Goal: Task Accomplishment & Management: Use online tool/utility

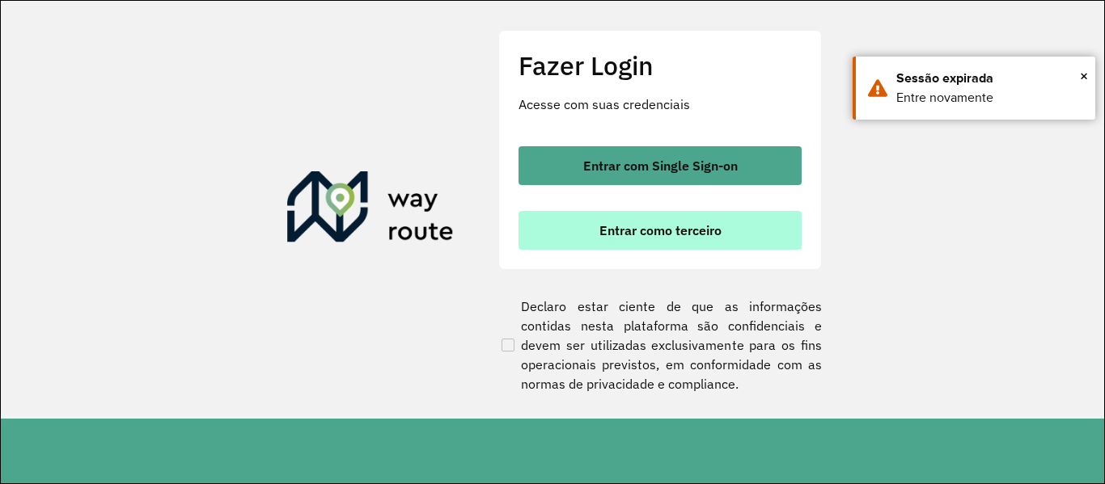
click at [701, 242] on button "Entrar como terceiro" at bounding box center [659, 230] width 283 height 39
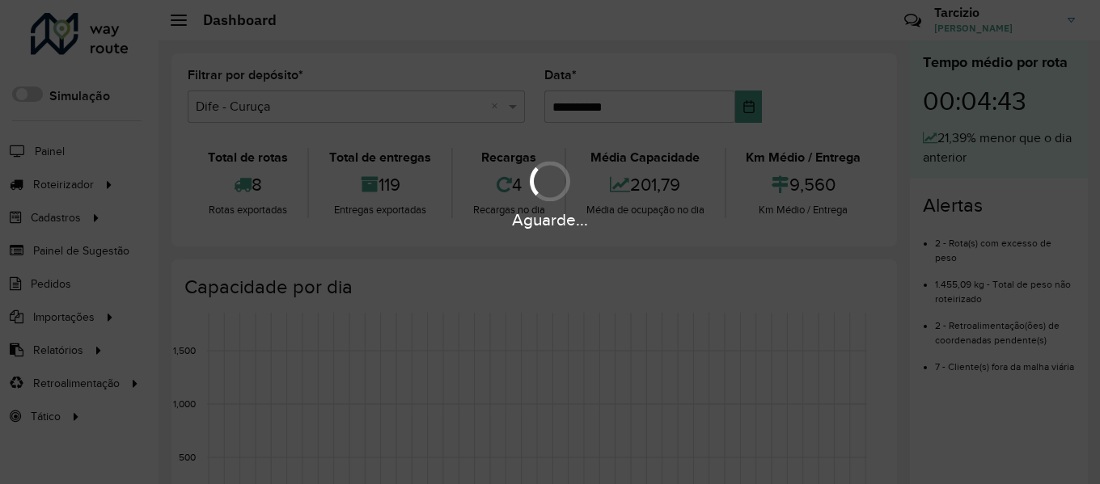
click at [542, 408] on div "Aguarde..." at bounding box center [550, 242] width 1100 height 484
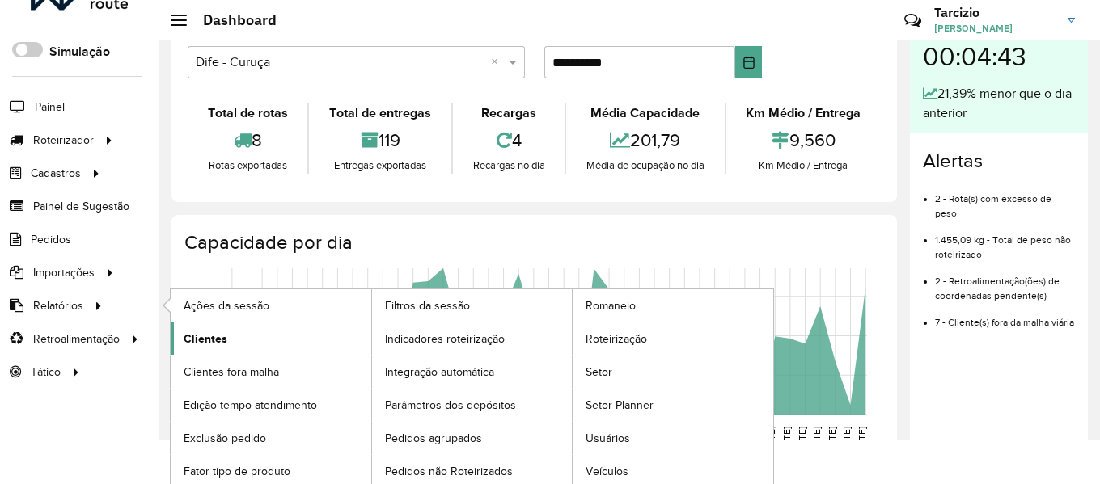
scroll to position [49, 0]
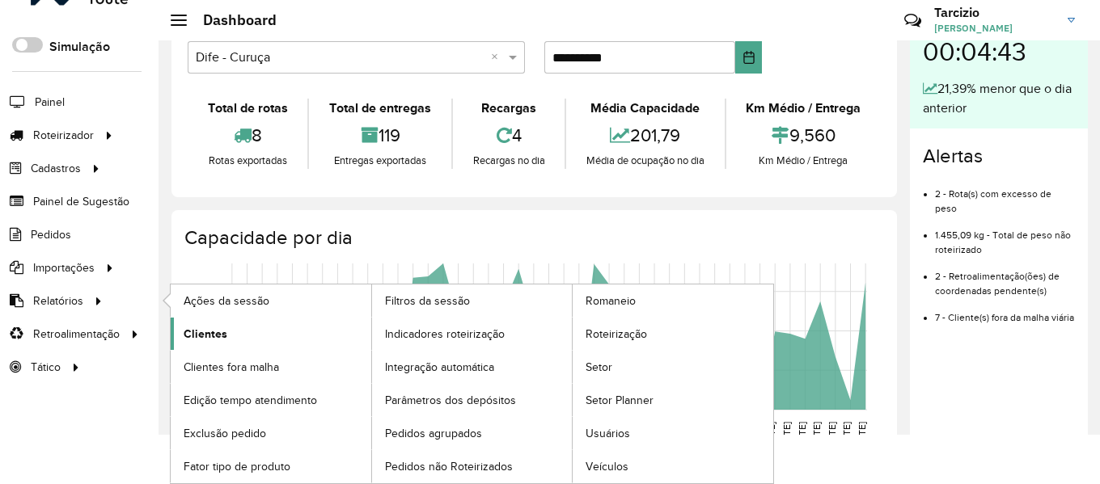
click at [243, 336] on link "Clientes" at bounding box center [271, 334] width 201 height 32
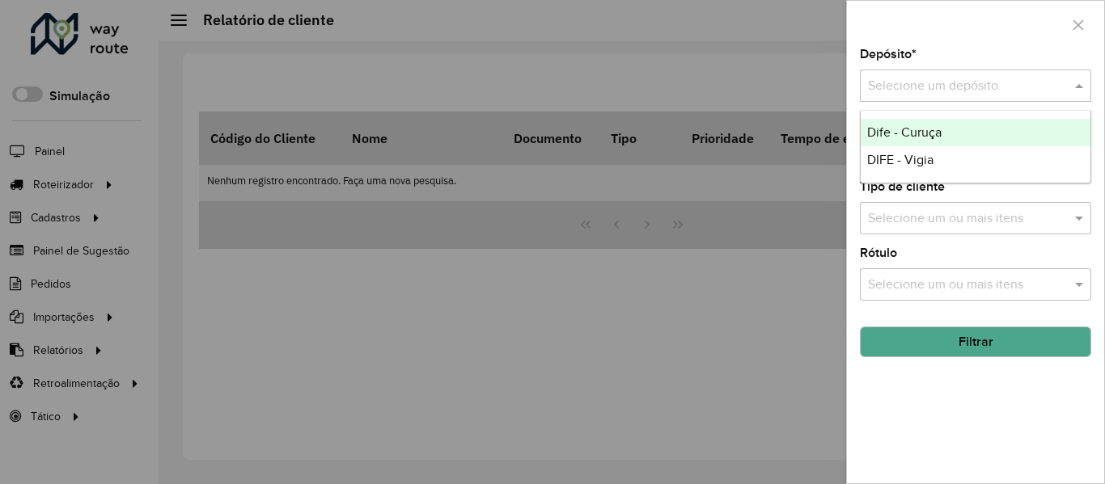
click at [911, 82] on input "text" at bounding box center [959, 86] width 183 height 19
click at [907, 125] on div "Dife - Curuça" at bounding box center [976, 132] width 230 height 27
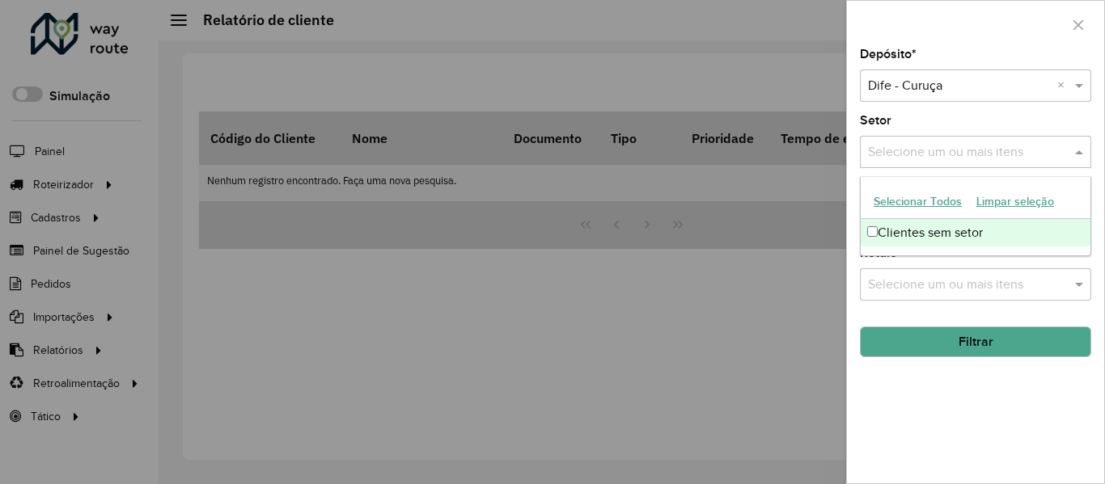
click at [938, 150] on input "text" at bounding box center [967, 152] width 207 height 19
click at [929, 234] on div "Clientes sem setor" at bounding box center [976, 232] width 230 height 27
click at [1024, 150] on input "text" at bounding box center [1023, 152] width 70 height 19
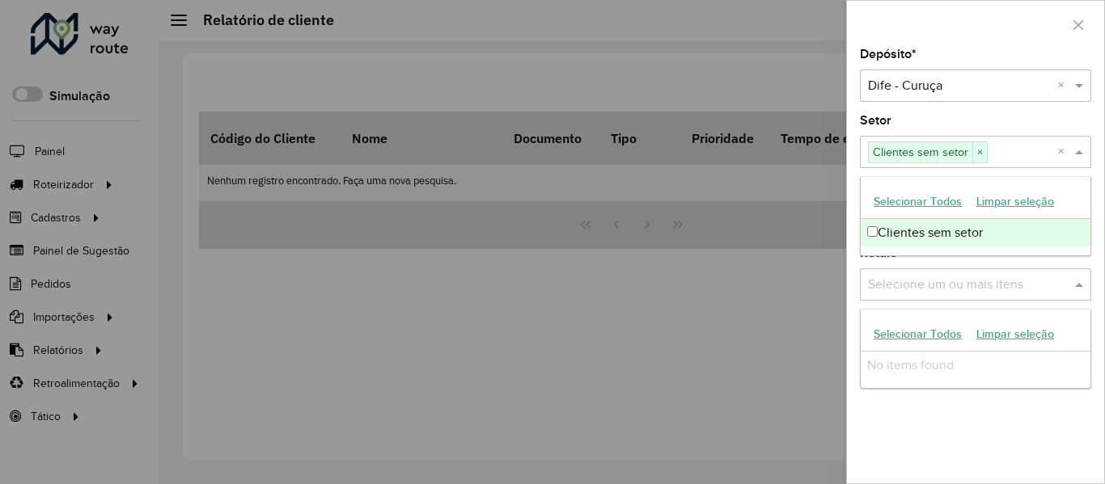
click at [953, 284] on input "text" at bounding box center [967, 285] width 207 height 19
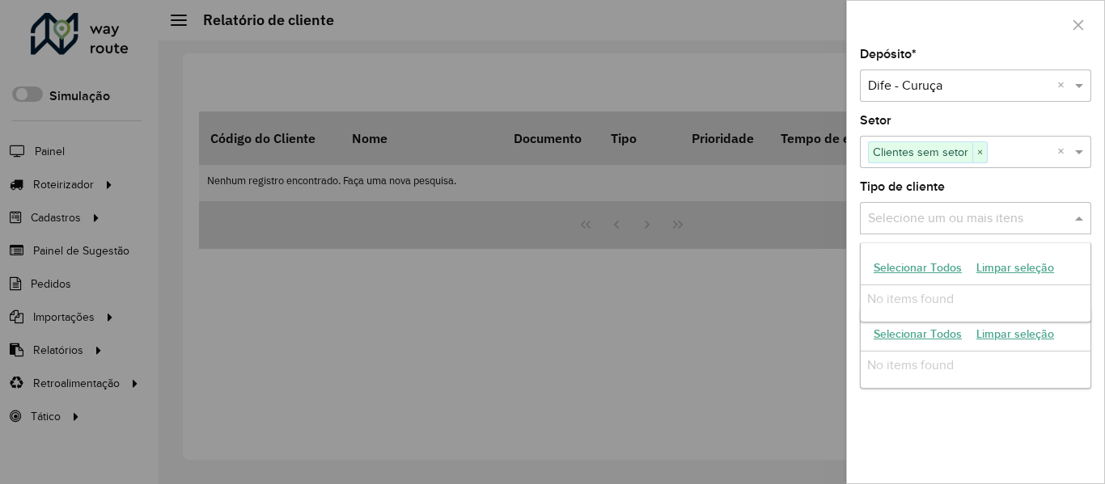
click at [936, 222] on input "text" at bounding box center [967, 218] width 207 height 19
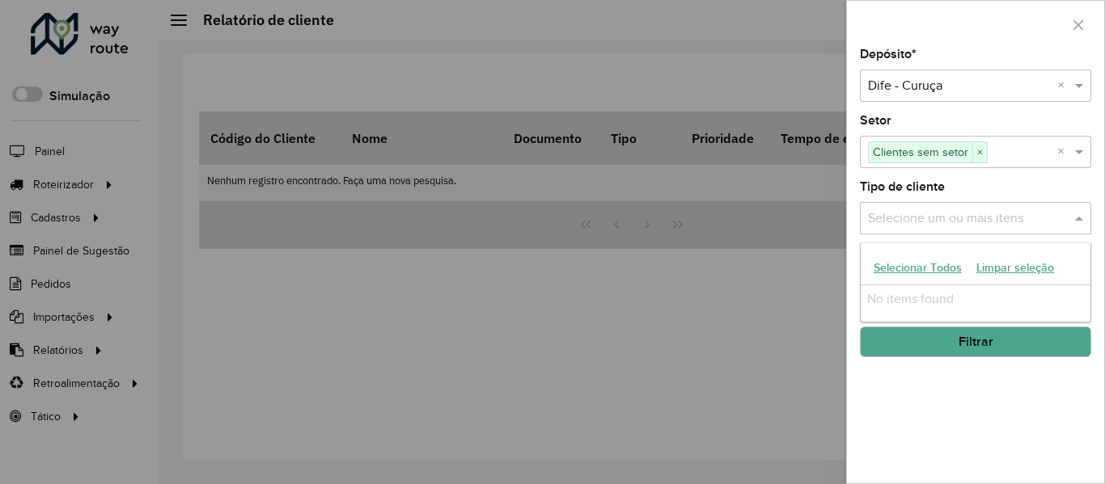
click at [931, 274] on button "Selecionar Todos" at bounding box center [917, 268] width 103 height 25
click at [908, 263] on button "Selecionar Todos" at bounding box center [917, 268] width 103 height 25
click at [927, 216] on input "text" at bounding box center [967, 218] width 207 height 19
click at [964, 387] on div "Depósito * Selecione um depósito × Dife - Curuça × Setor Selecione um ou mais i…" at bounding box center [975, 266] width 257 height 435
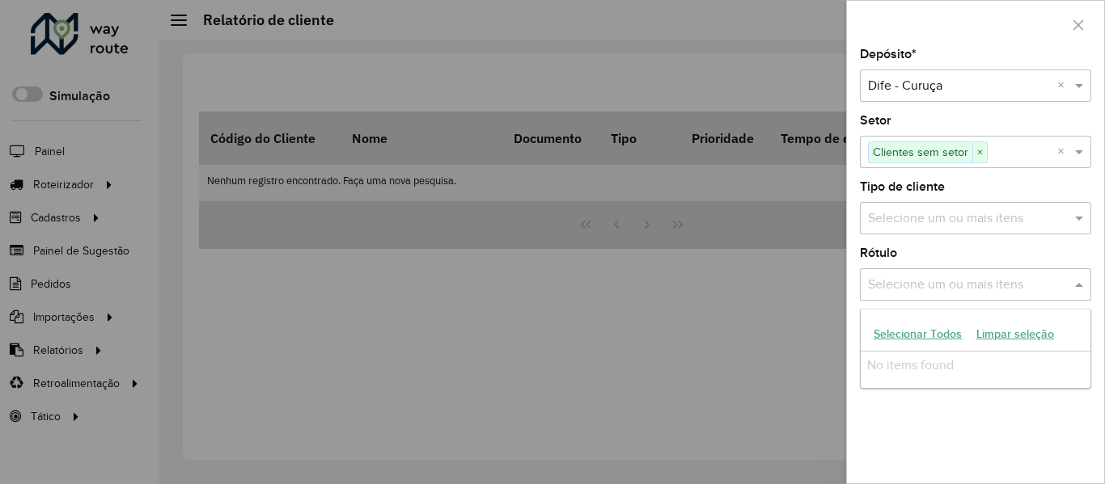
click at [952, 285] on input "text" at bounding box center [967, 285] width 207 height 19
click at [1076, 20] on icon "button" at bounding box center [1078, 25] width 13 height 13
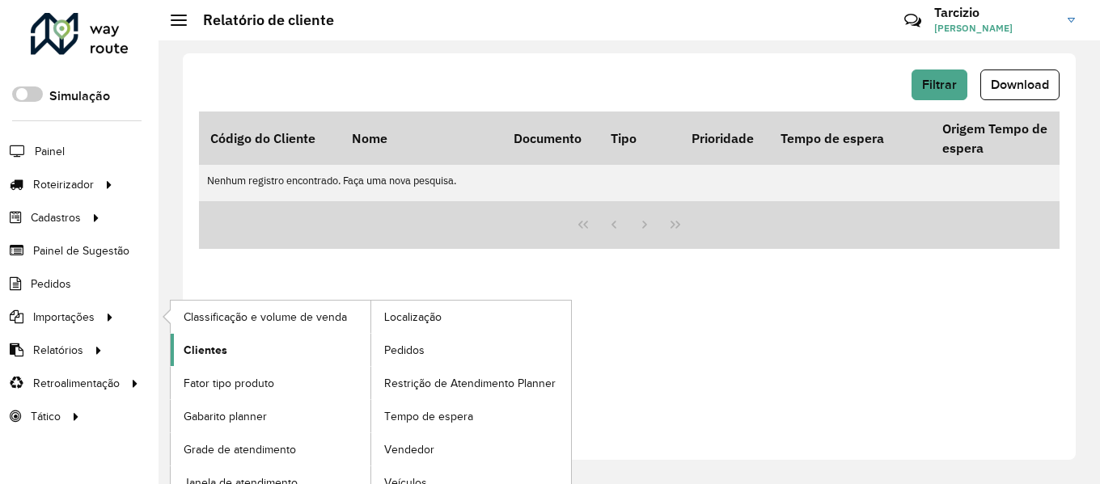
scroll to position [16, 0]
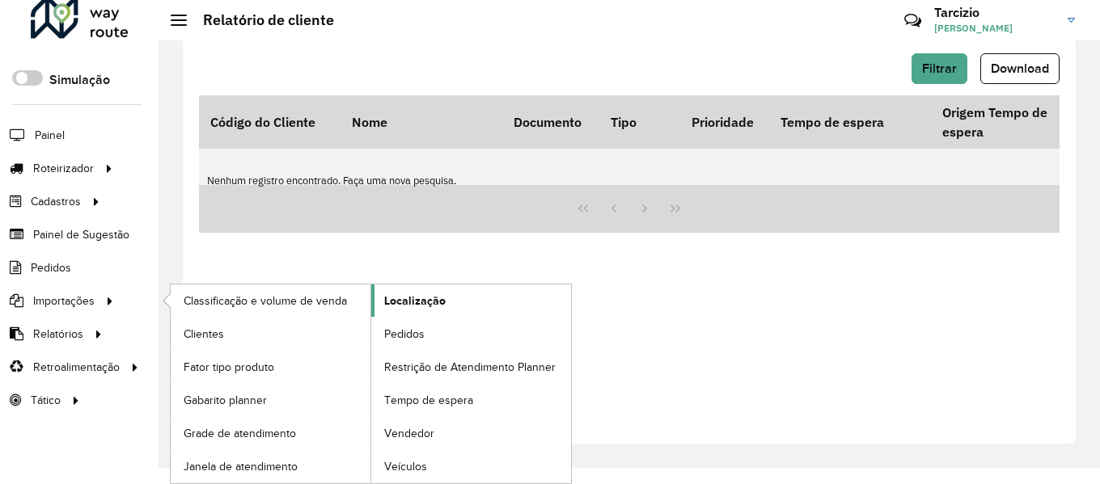
click at [412, 307] on span "Localização" at bounding box center [414, 301] width 61 height 17
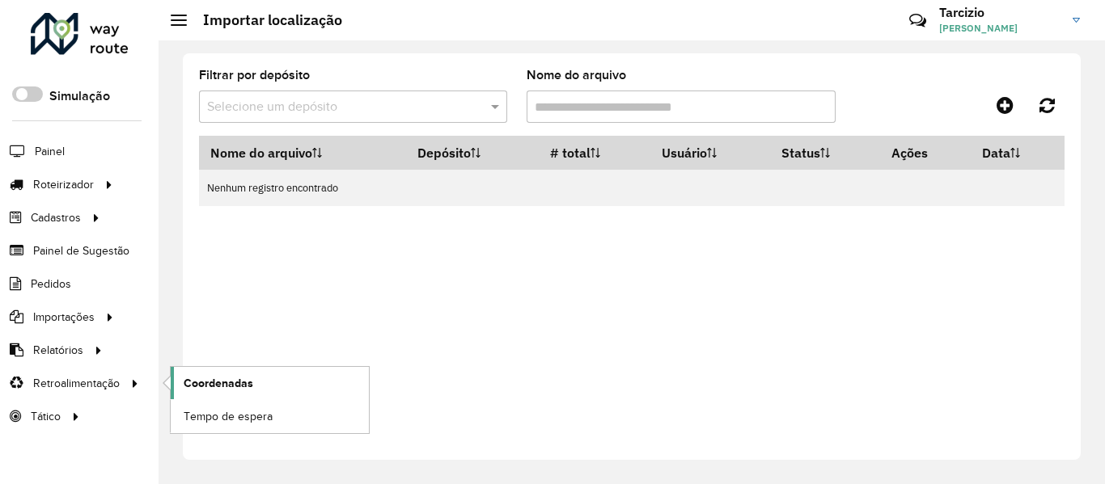
click at [226, 376] on span "Coordenadas" at bounding box center [219, 383] width 70 height 17
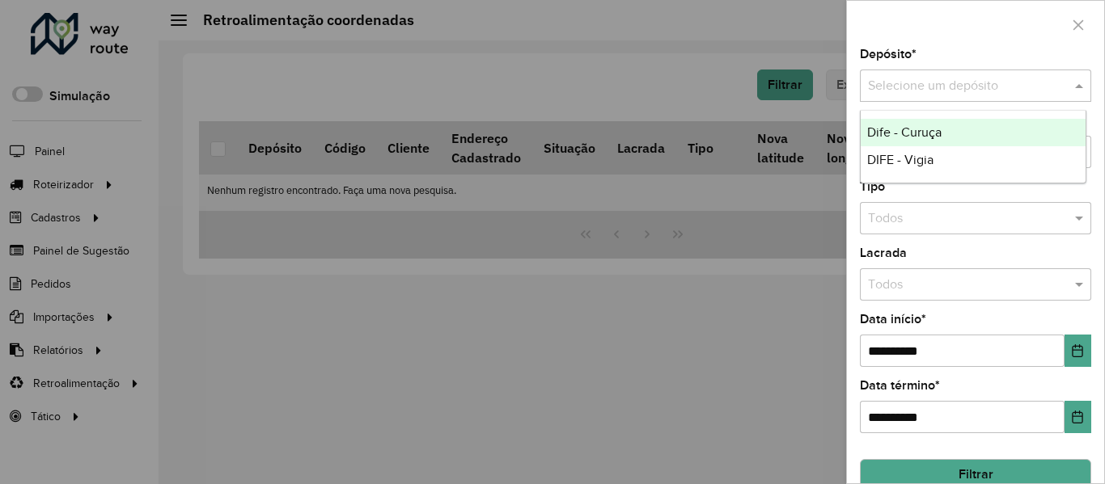
click at [914, 95] on input "text" at bounding box center [959, 86] width 183 height 19
click at [916, 133] on span "Dife - Curuça" at bounding box center [904, 132] width 74 height 14
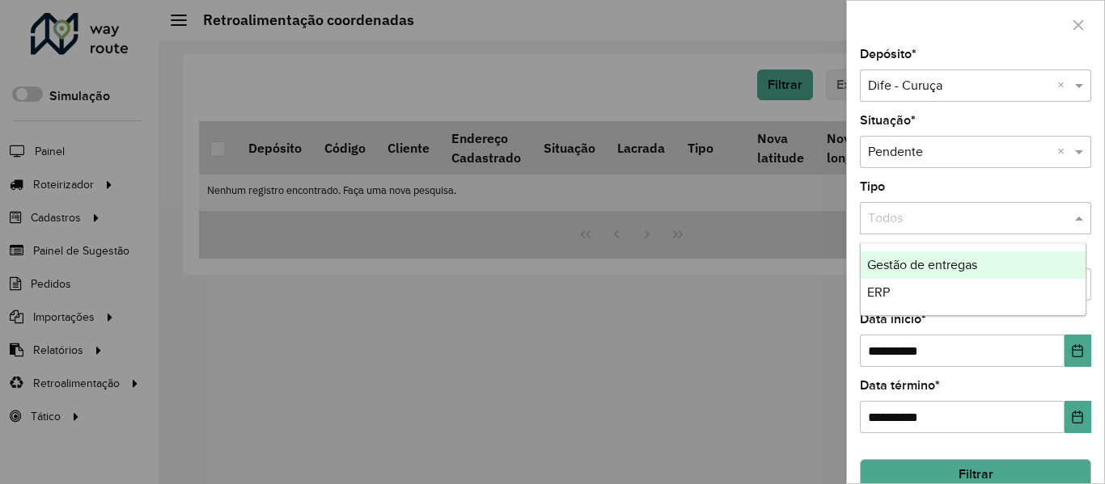
click at [923, 213] on input "text" at bounding box center [959, 218] width 183 height 19
click at [893, 267] on span "Gestão de entregas" at bounding box center [922, 265] width 110 height 14
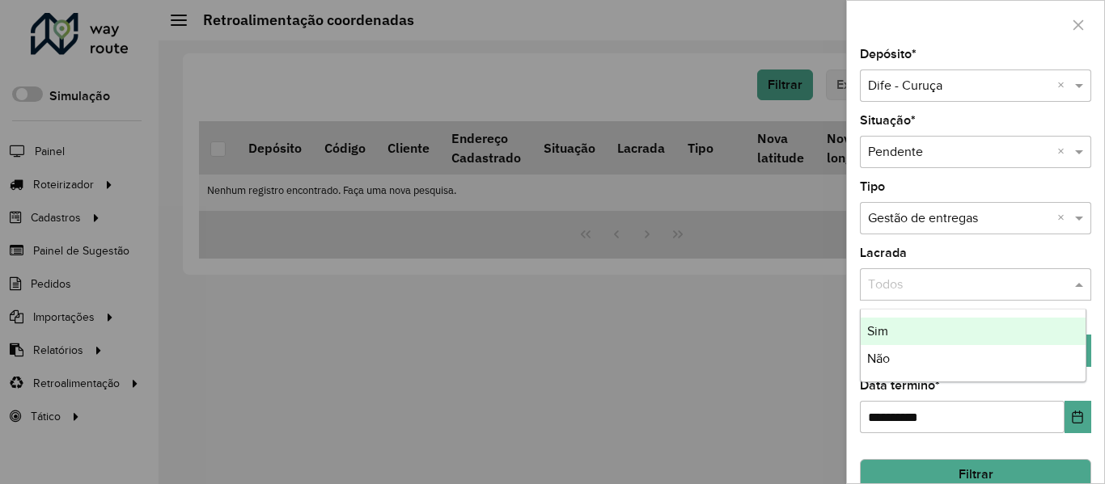
click at [909, 284] on input "text" at bounding box center [959, 285] width 183 height 19
click at [895, 329] on div "Sim" at bounding box center [973, 331] width 225 height 27
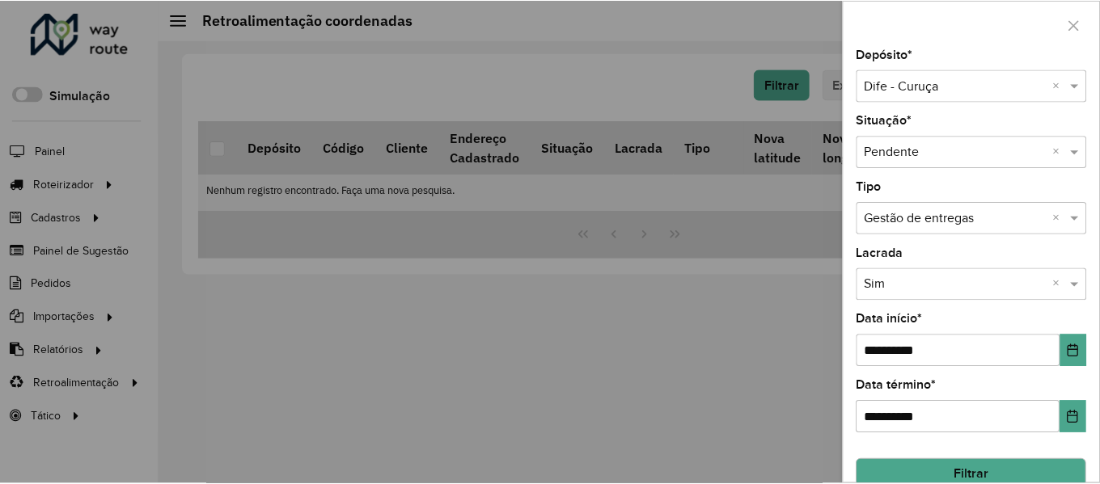
scroll to position [27, 0]
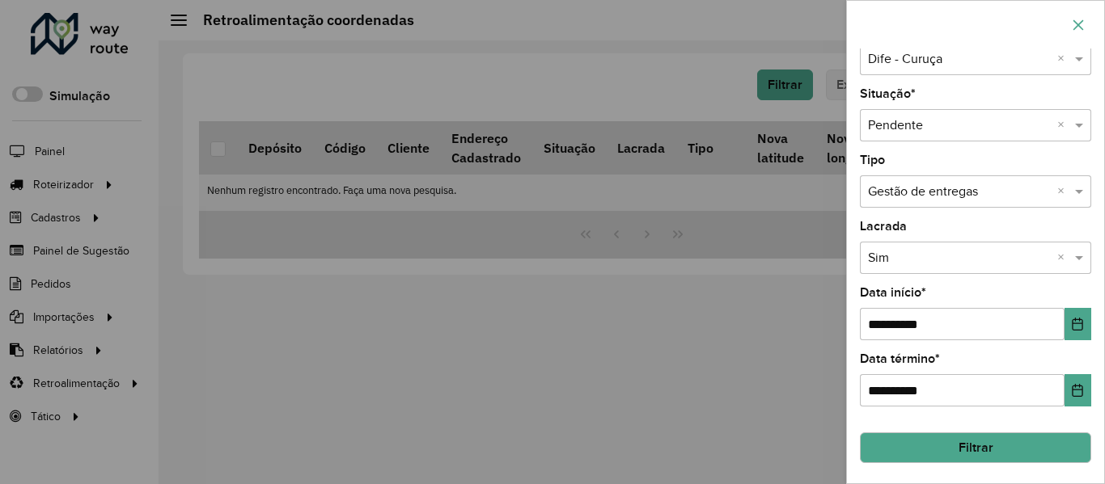
click at [1076, 21] on icon "button" at bounding box center [1078, 25] width 13 height 13
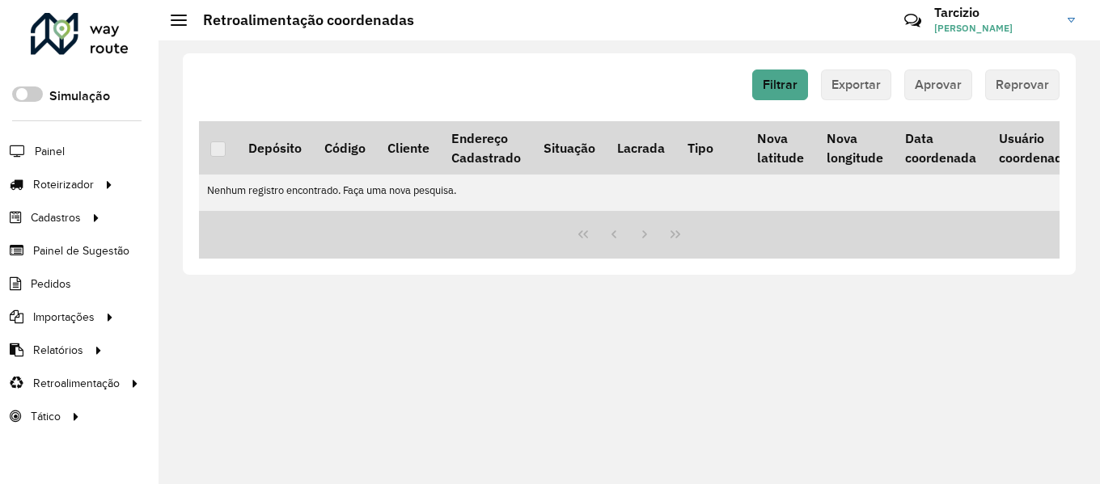
scroll to position [0, 0]
click at [852, 78] on hb-button "Exportar" at bounding box center [861, 85] width 70 height 31
click at [783, 82] on span "Filtrar" at bounding box center [785, 85] width 35 height 14
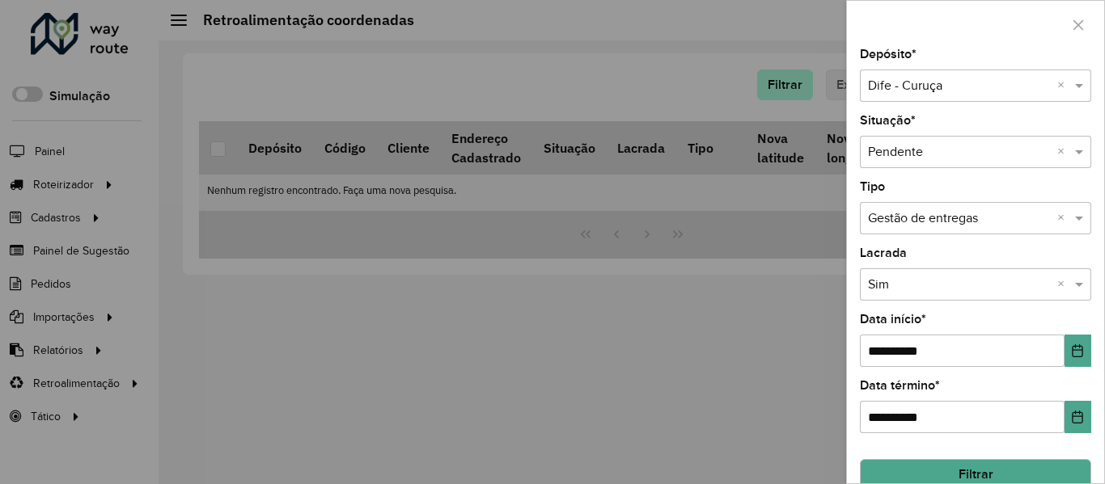
click at [783, 82] on div at bounding box center [552, 242] width 1105 height 484
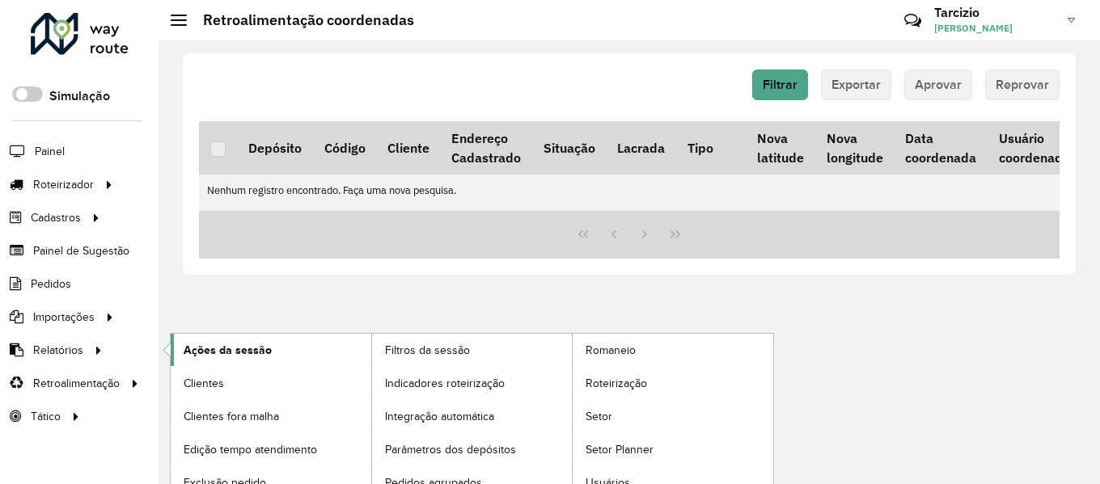
scroll to position [49, 0]
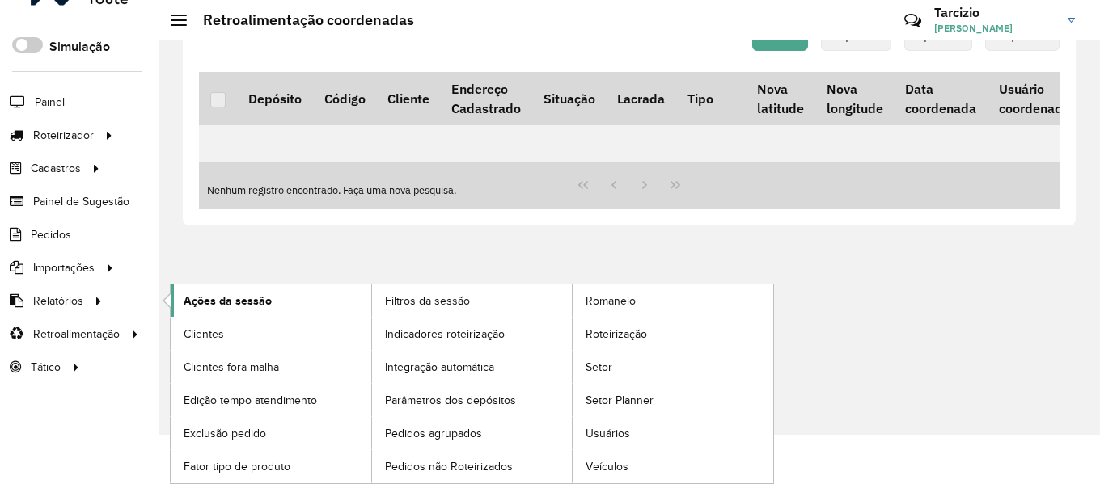
click at [279, 366] on span "Clientes fora malha" at bounding box center [231, 367] width 95 height 17
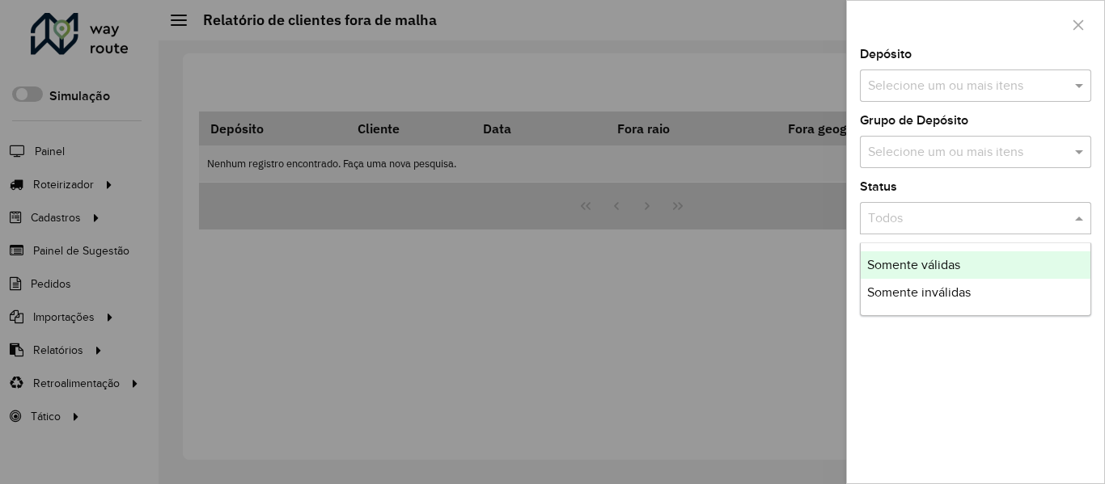
click at [882, 227] on input "text" at bounding box center [959, 218] width 183 height 19
click at [893, 224] on input "text" at bounding box center [959, 218] width 183 height 19
click at [1082, 23] on icon "button" at bounding box center [1078, 25] width 13 height 13
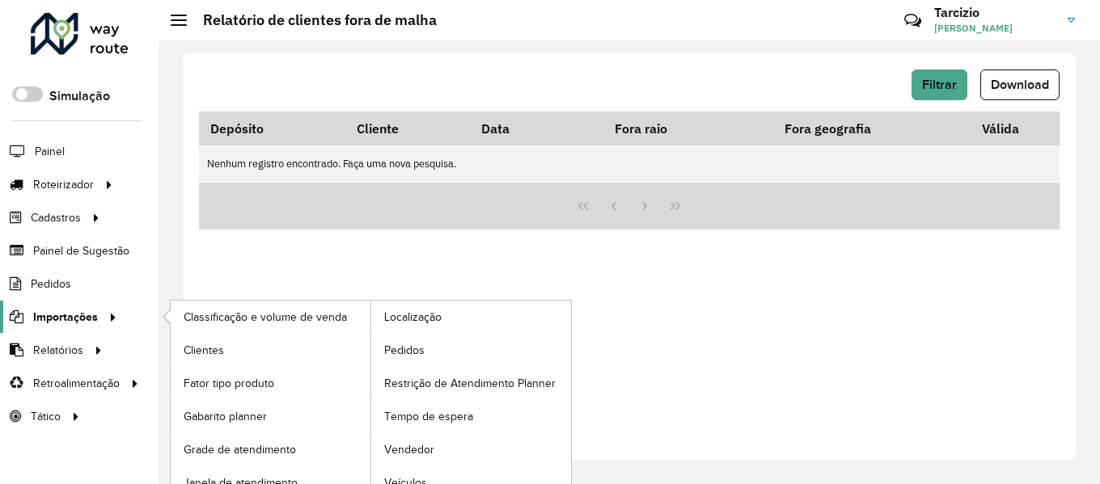
click at [72, 320] on span "Importações" at bounding box center [65, 317] width 65 height 17
click at [104, 320] on icon at bounding box center [111, 316] width 14 height 24
click at [421, 320] on span "Localização" at bounding box center [414, 317] width 61 height 17
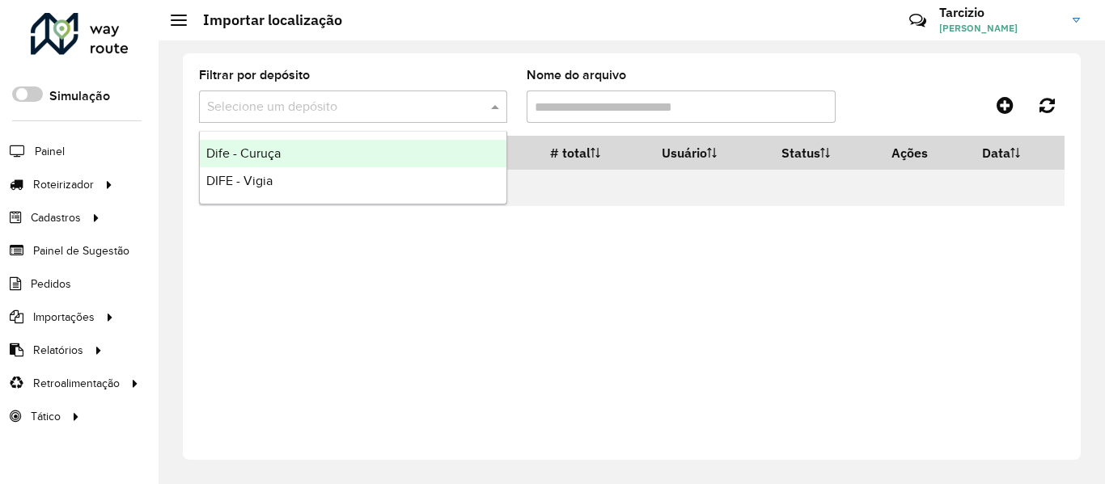
click at [376, 116] on input "text" at bounding box center [337, 107] width 260 height 19
click at [348, 146] on div "Dife - Curuça" at bounding box center [353, 153] width 307 height 27
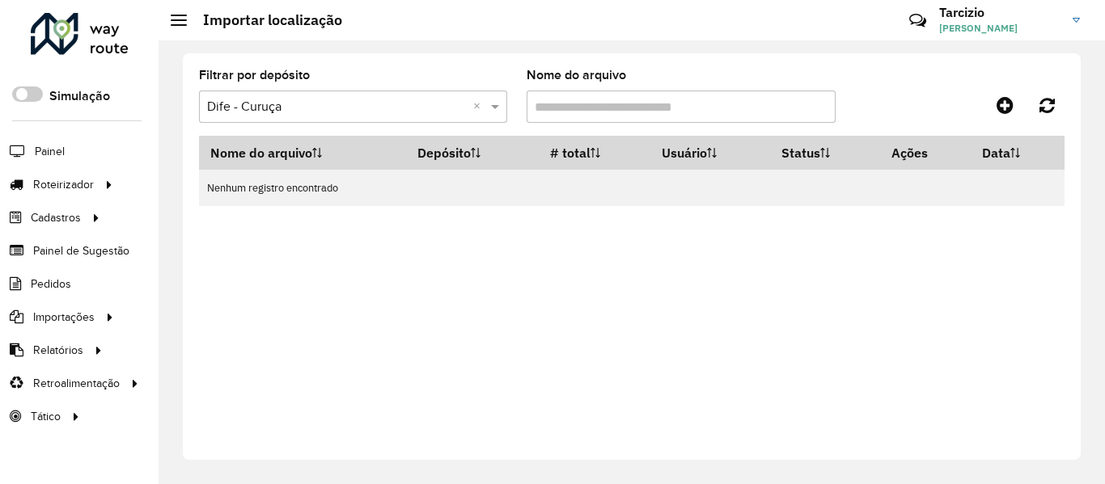
click at [583, 100] on input "Nome do arquivo" at bounding box center [681, 107] width 308 height 32
click at [567, 110] on input "Nome do arquivo" at bounding box center [681, 107] width 308 height 32
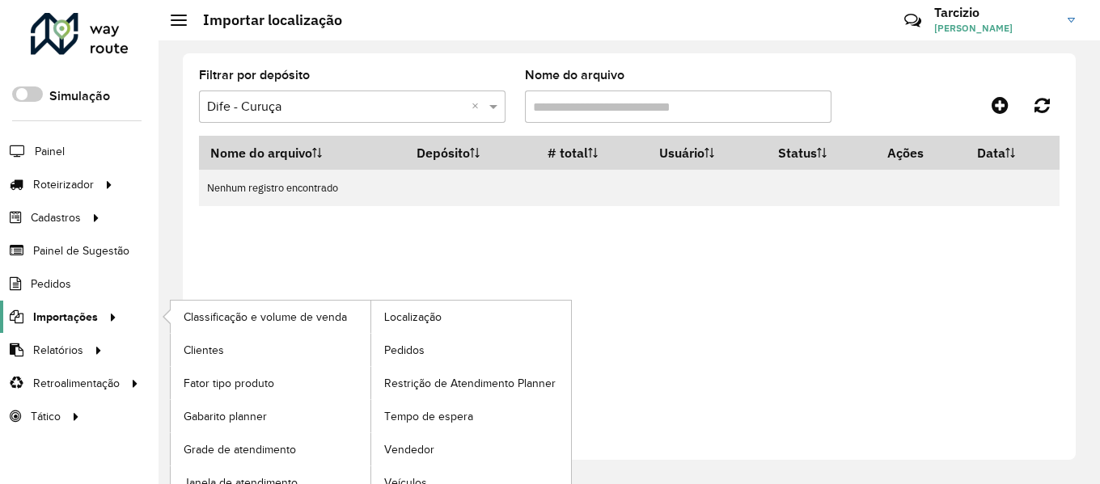
scroll to position [16, 0]
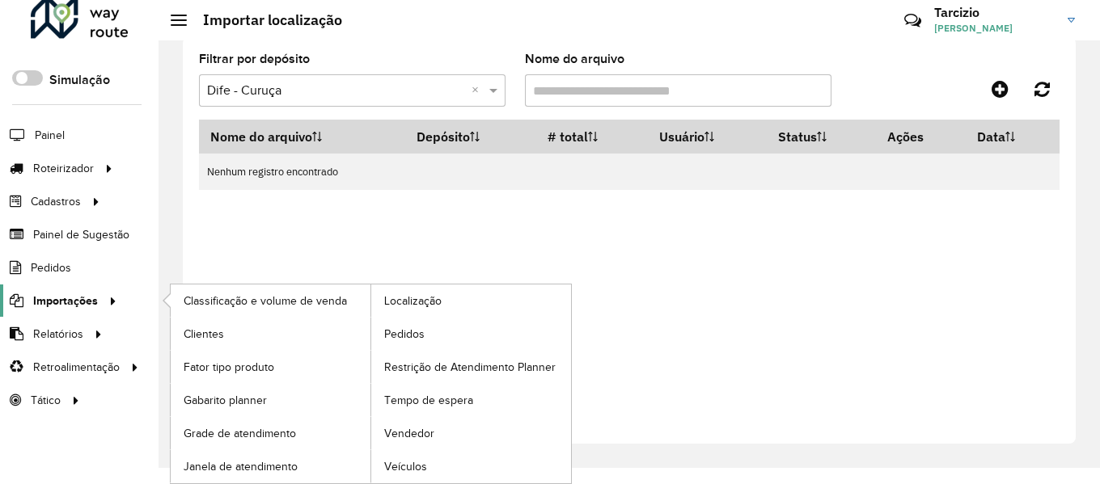
click at [97, 315] on link "Importações" at bounding box center [61, 301] width 122 height 32
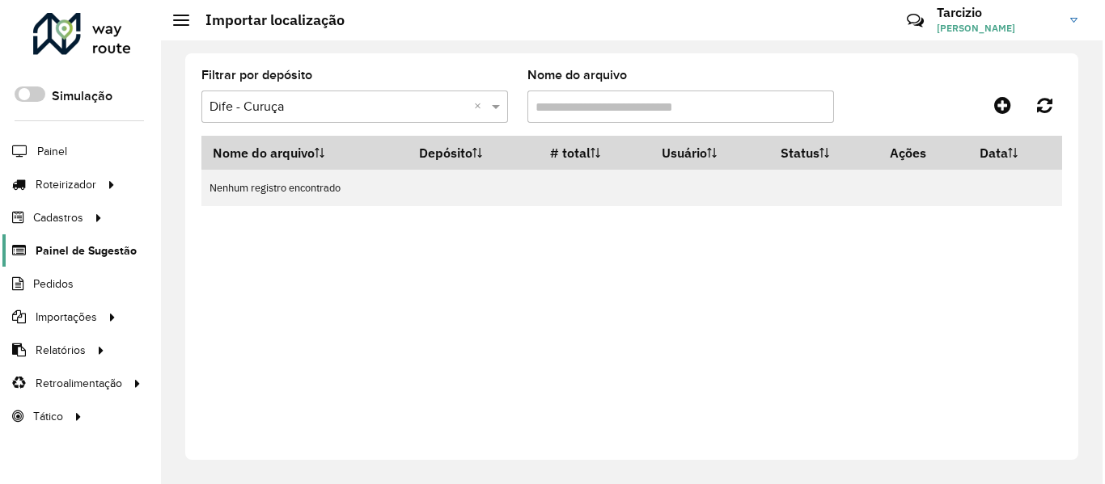
scroll to position [0, 0]
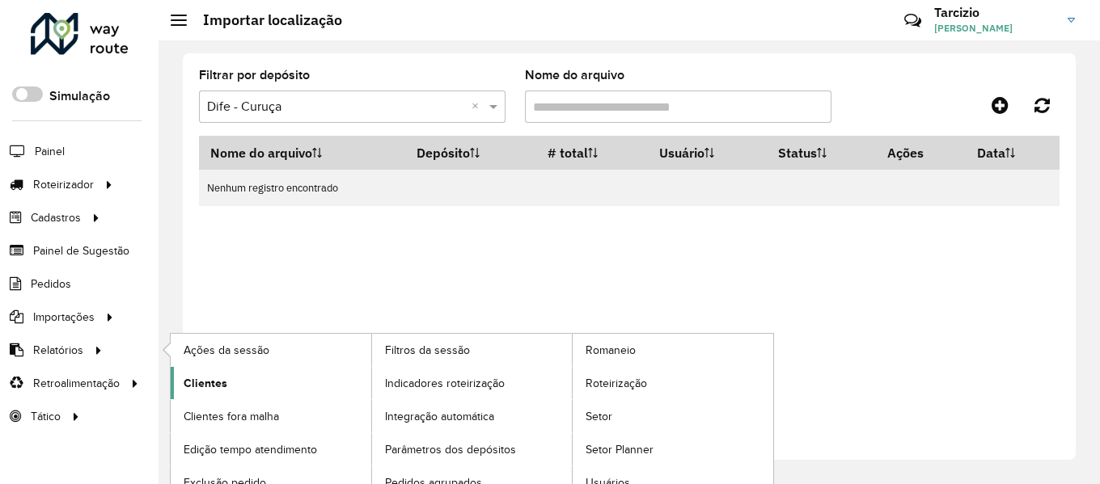
click at [205, 384] on span "Clientes" at bounding box center [206, 383] width 44 height 17
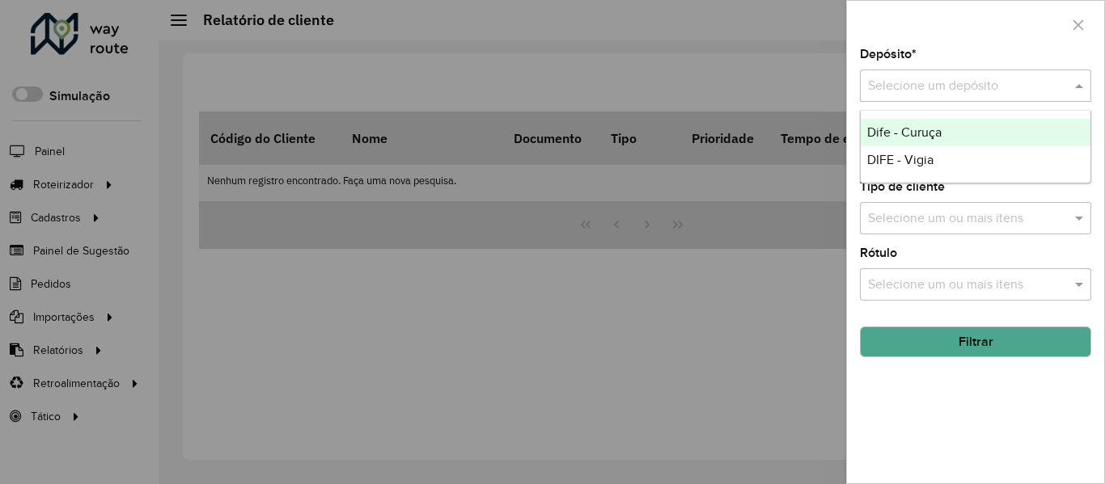
click at [892, 87] on input "text" at bounding box center [959, 86] width 183 height 19
click at [899, 133] on span "Dife - Curuça" at bounding box center [904, 132] width 74 height 14
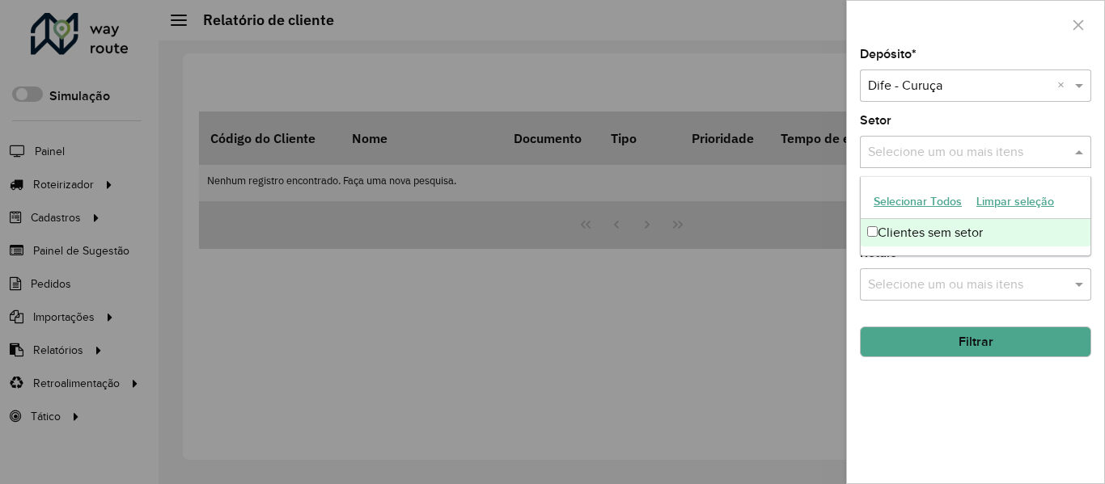
click at [918, 153] on input "text" at bounding box center [967, 152] width 207 height 19
click at [912, 150] on input "text" at bounding box center [967, 152] width 207 height 19
click at [943, 342] on button "Filtrar" at bounding box center [975, 342] width 231 height 31
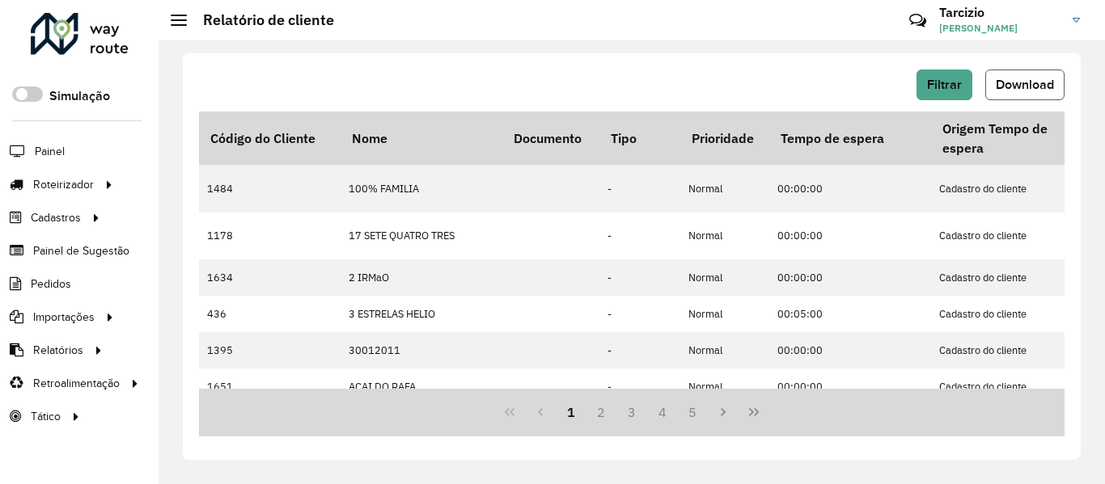
click at [1038, 81] on span "Download" at bounding box center [1025, 85] width 58 height 14
